Goal: Find contact information: Find contact information

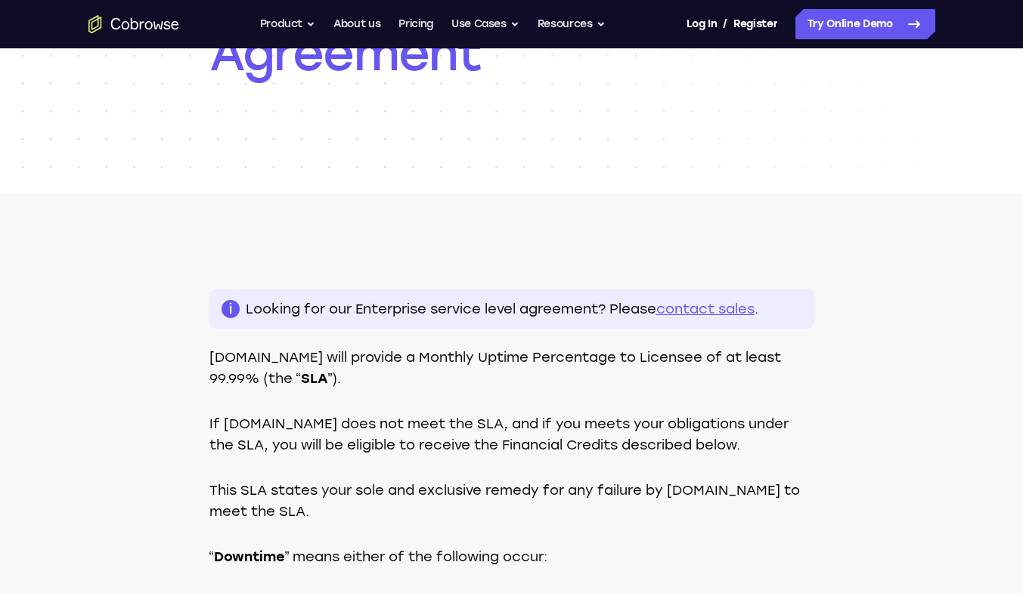
scroll to position [227, 0]
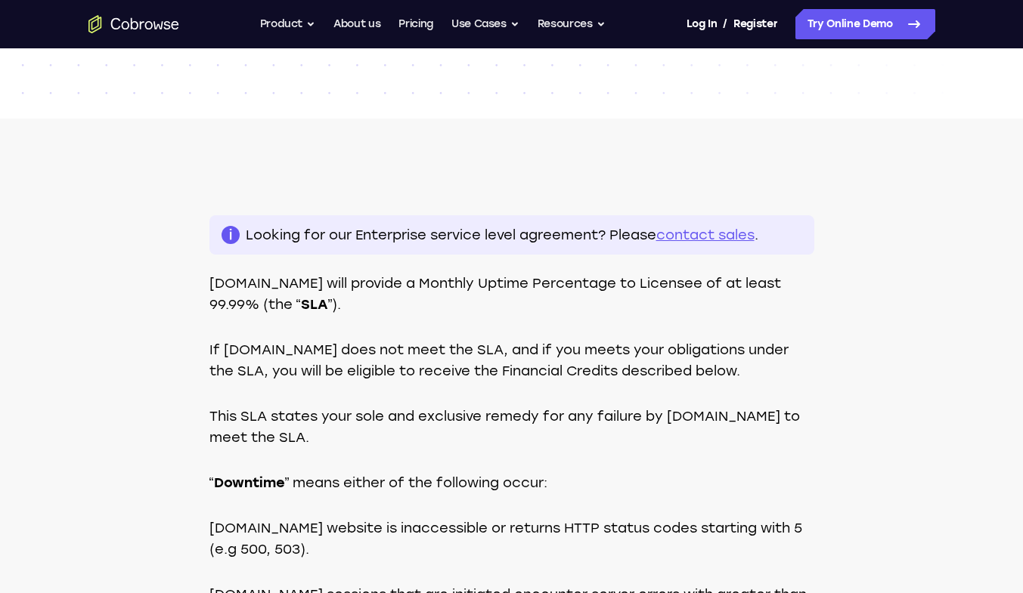
scroll to position [280, 0]
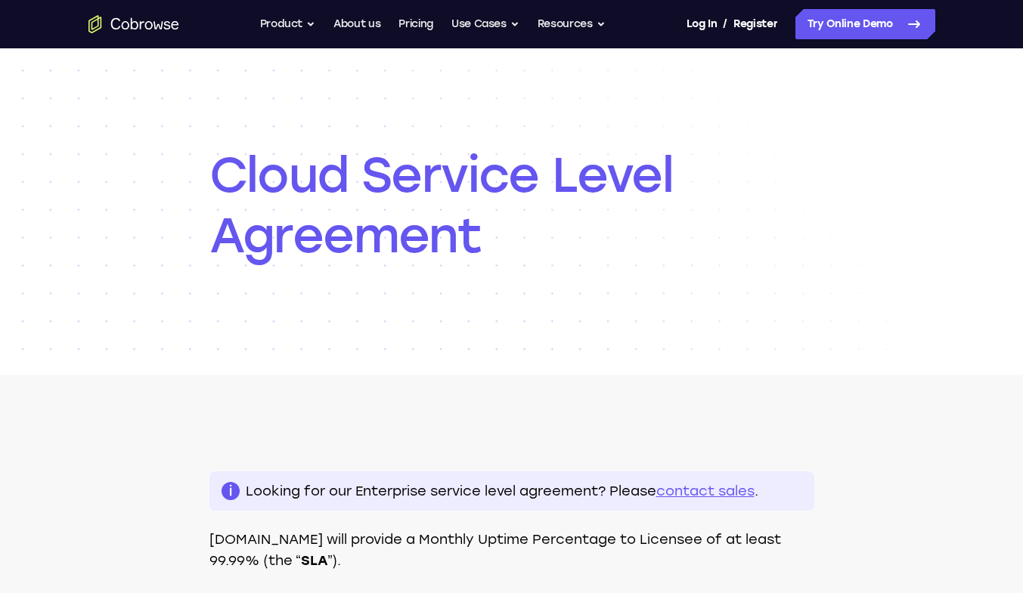
click at [656, 489] on link "contact sales" at bounding box center [705, 491] width 98 height 17
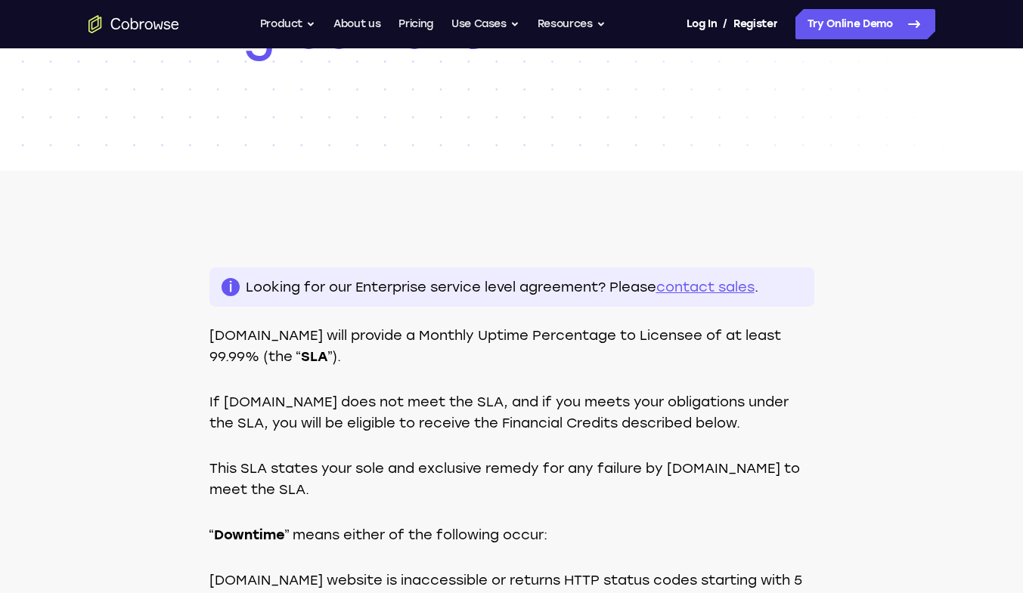
scroll to position [255, 0]
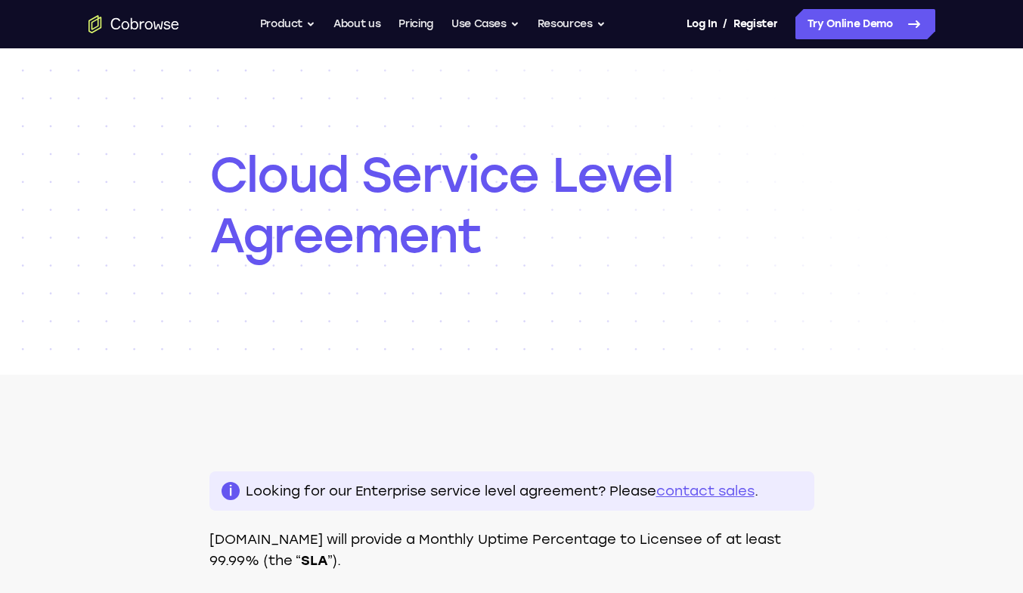
click at [656, 490] on link "contact sales" at bounding box center [705, 491] width 98 height 17
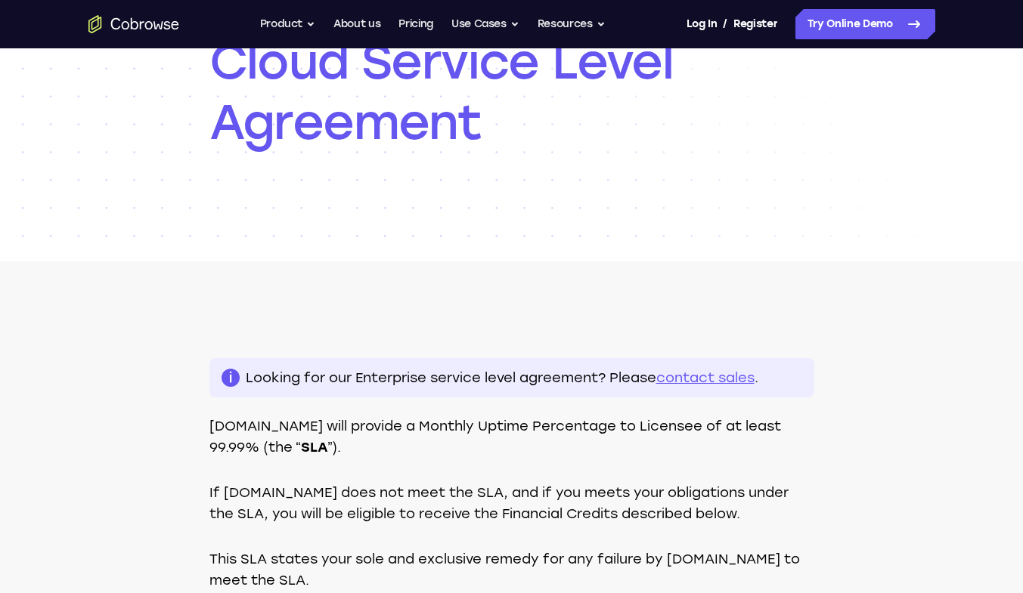
scroll to position [227, 0]
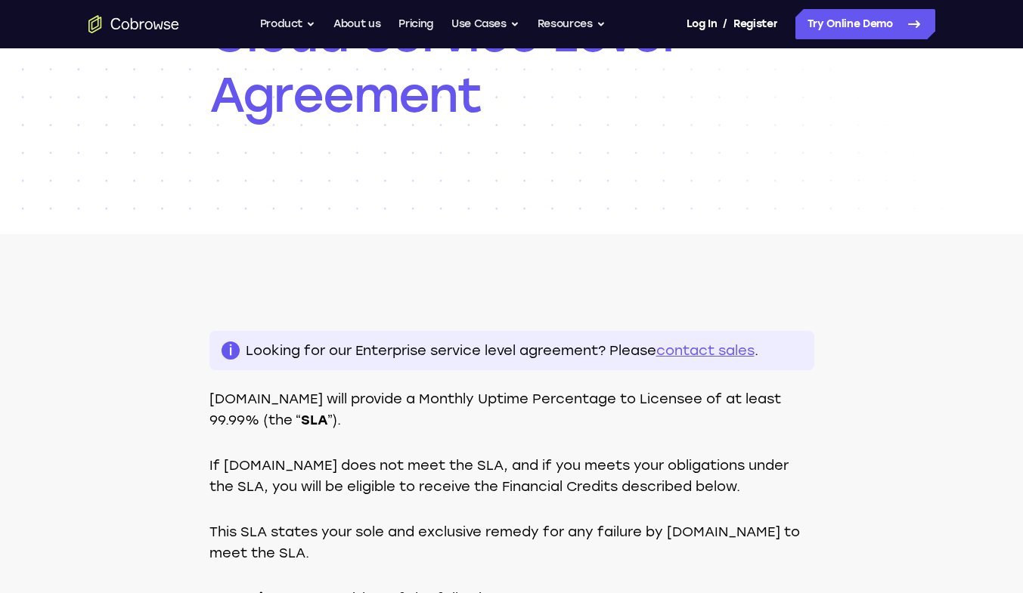
scroll to position [187, 0]
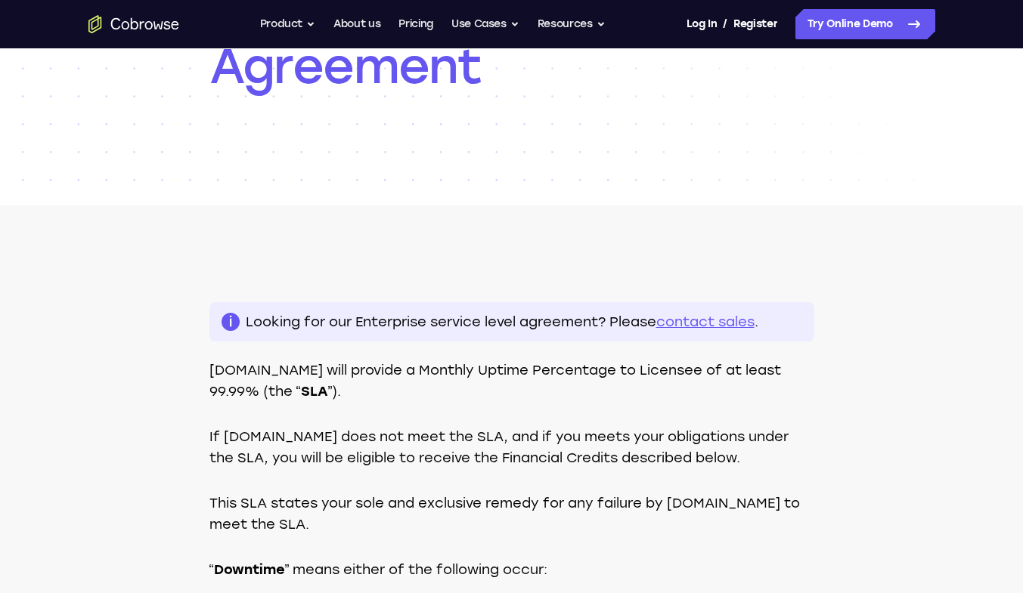
scroll to position [282, 0]
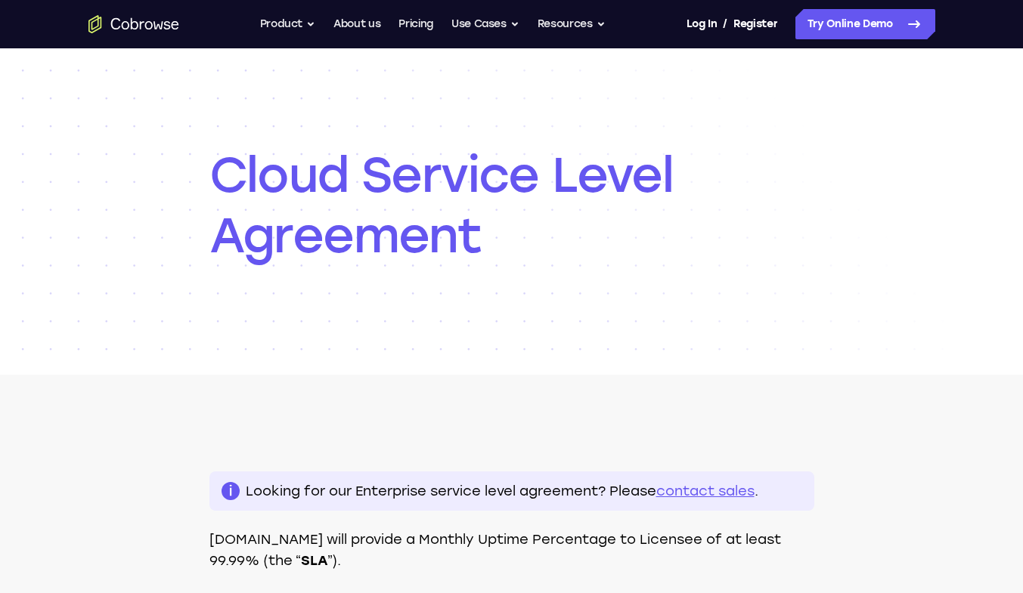
click at [656, 490] on link "contact sales" at bounding box center [705, 491] width 98 height 17
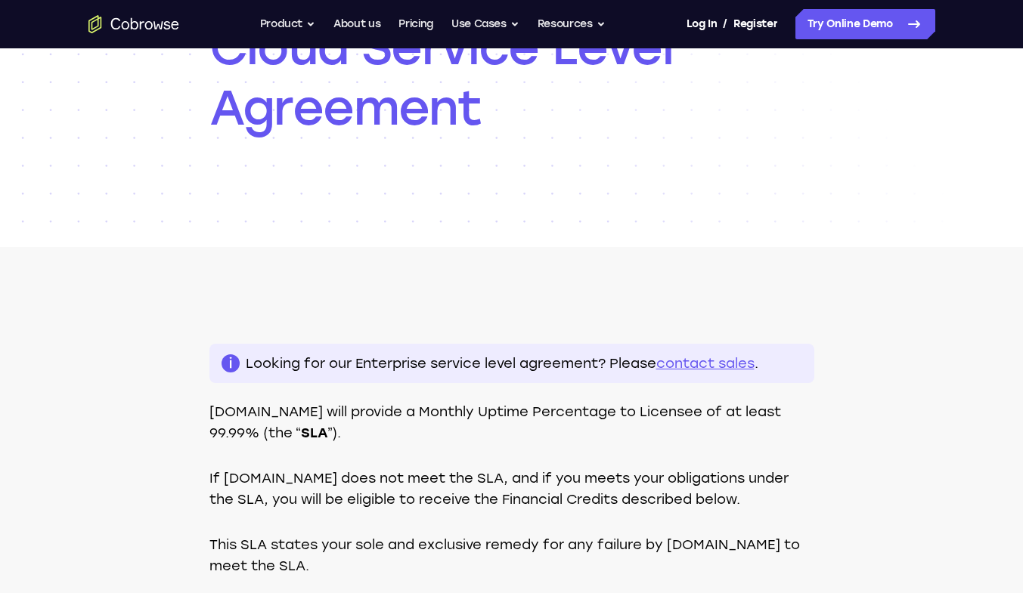
scroll to position [159, 0]
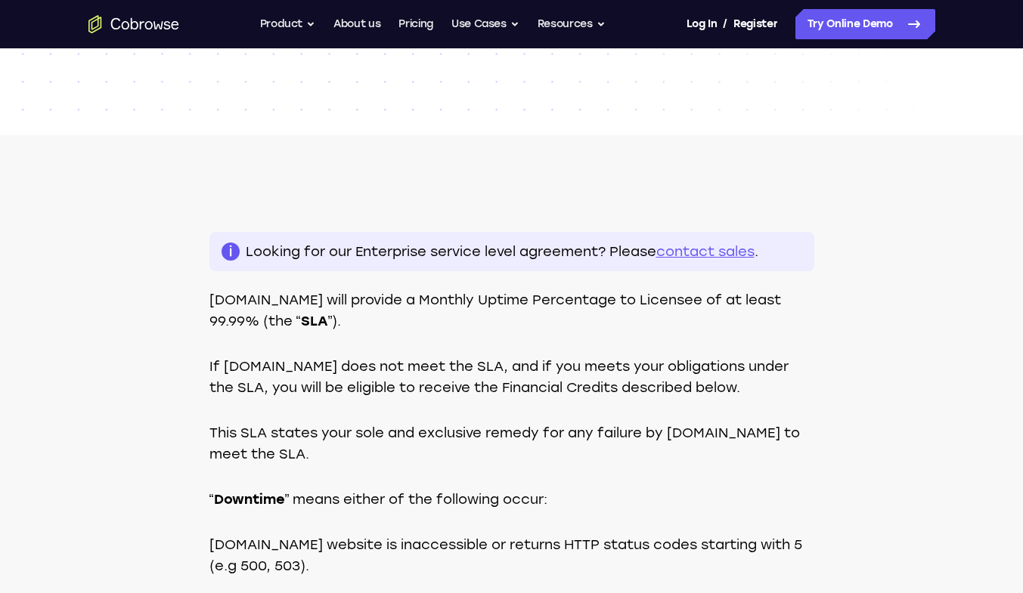
scroll to position [266, 0]
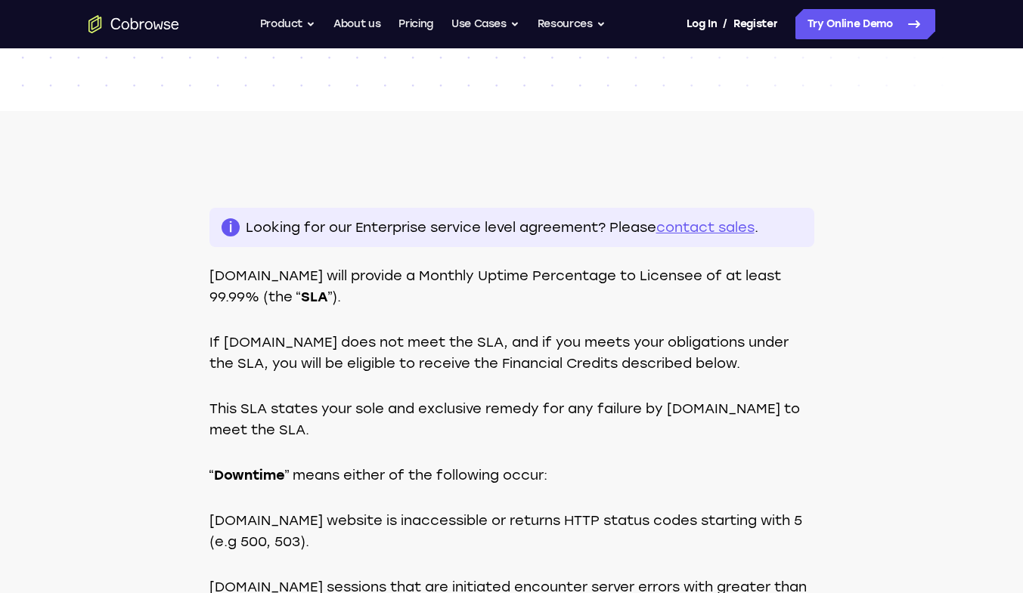
scroll to position [288, 0]
